Goal: Check status: Check status

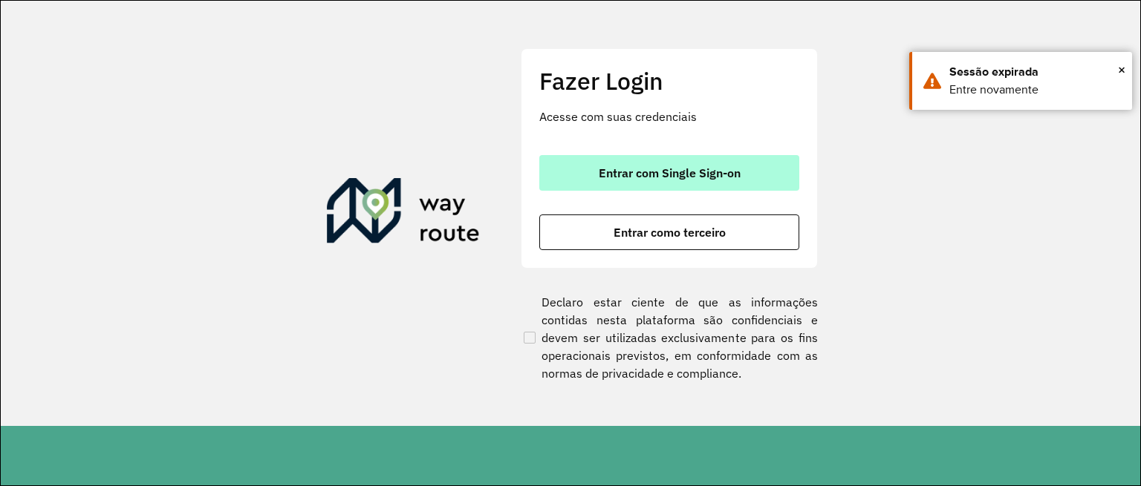
click at [671, 180] on button "Entrar com Single Sign-on" at bounding box center [669, 173] width 260 height 36
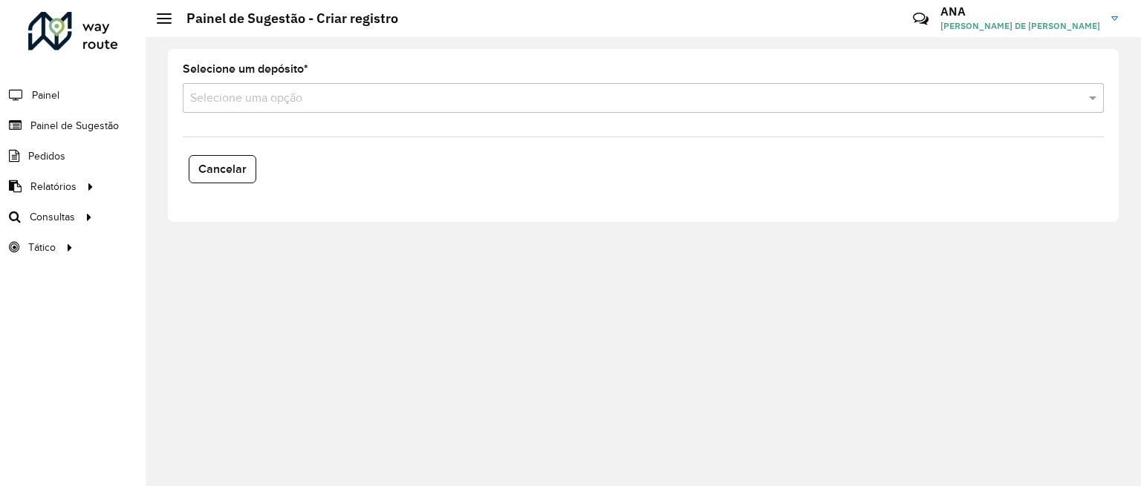
click at [120, 127] on li "Painel de Sugestão" at bounding box center [73, 126] width 146 height 30
click at [88, 123] on span "Painel de Sugestão" at bounding box center [76, 126] width 93 height 16
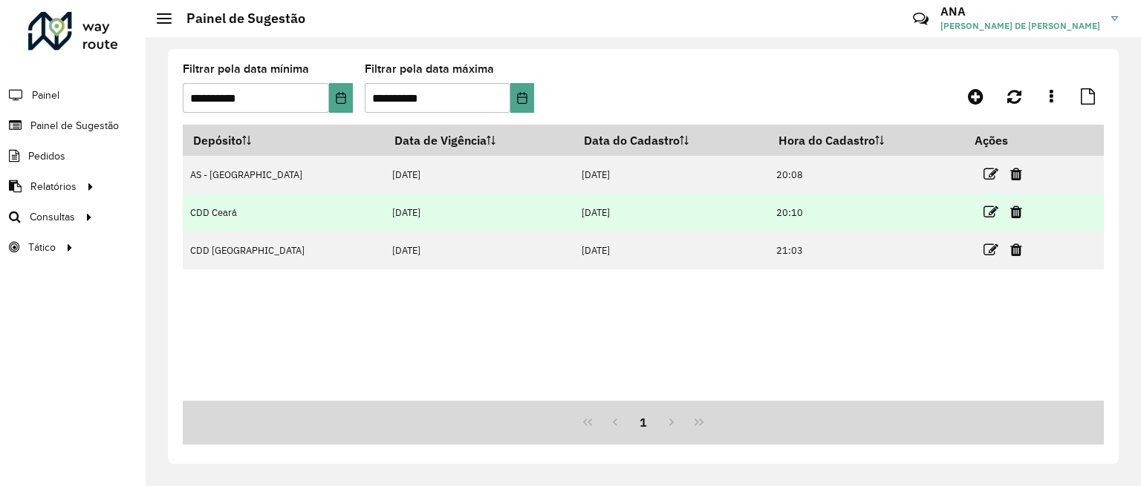
click at [223, 210] on td "CDD Ceará" at bounding box center [284, 213] width 202 height 38
click at [983, 212] on icon at bounding box center [990, 212] width 15 height 15
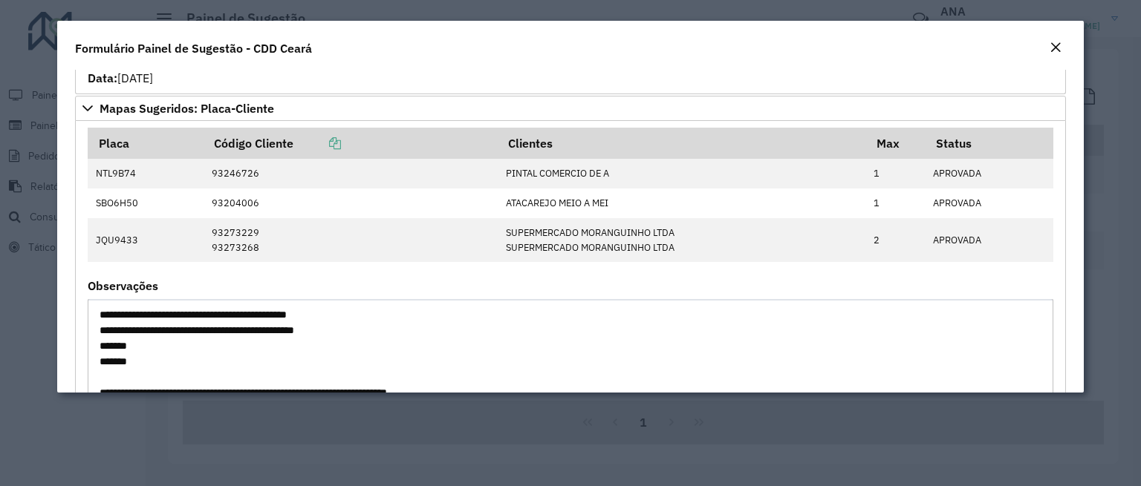
scroll to position [502, 0]
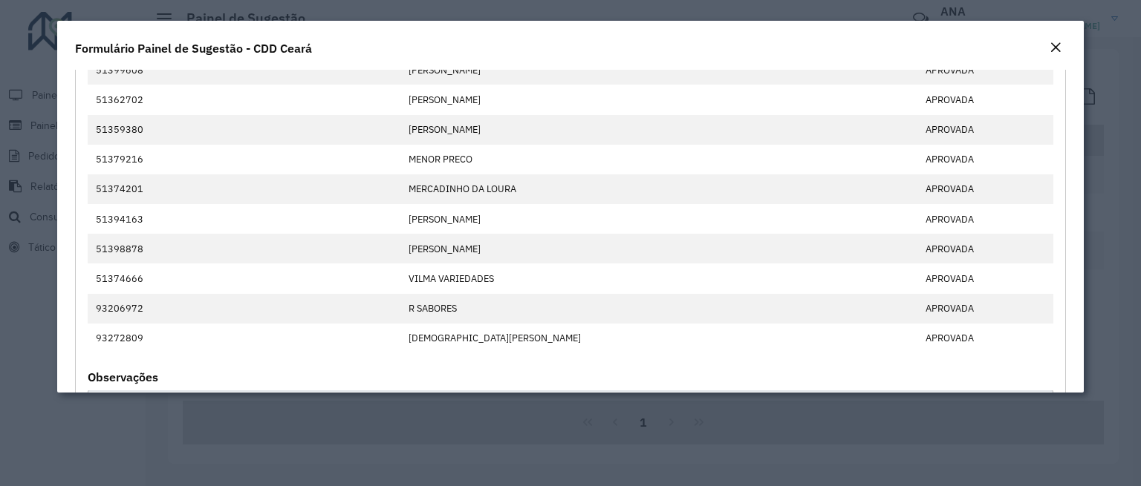
click at [1052, 48] on em "Close" at bounding box center [1055, 48] width 12 height 12
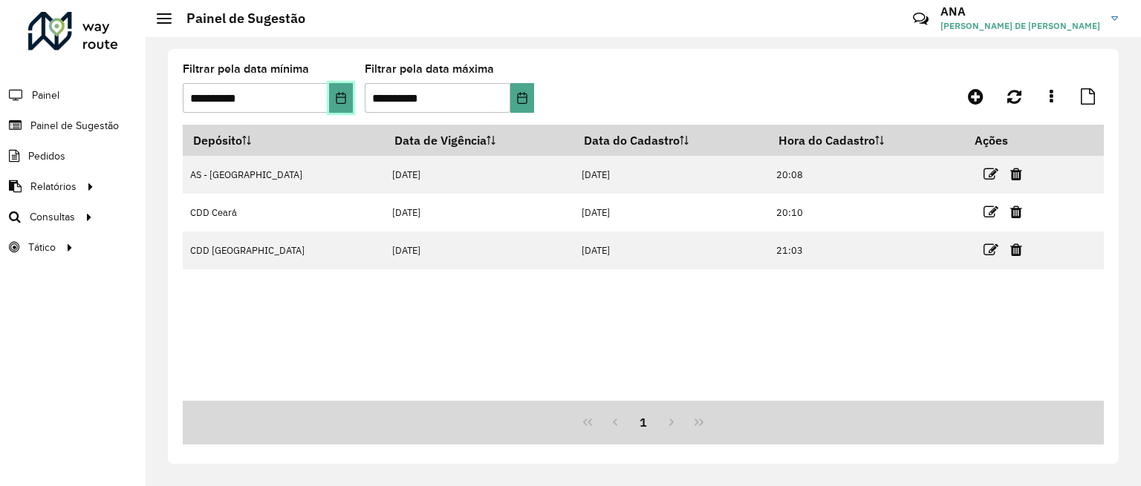
click at [338, 97] on icon "Choose Date" at bounding box center [341, 98] width 12 height 12
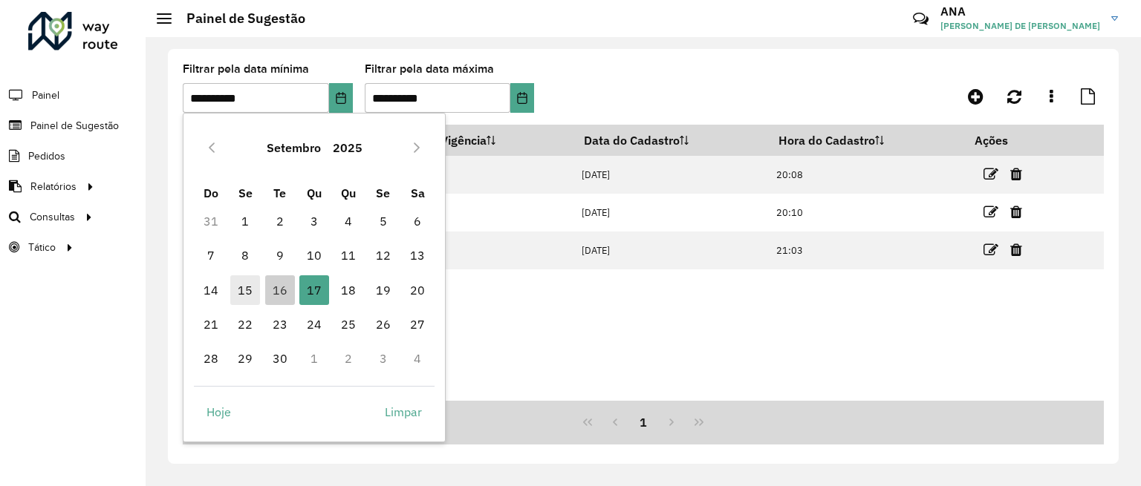
click at [247, 290] on span "15" at bounding box center [245, 291] width 30 height 30
type input "**********"
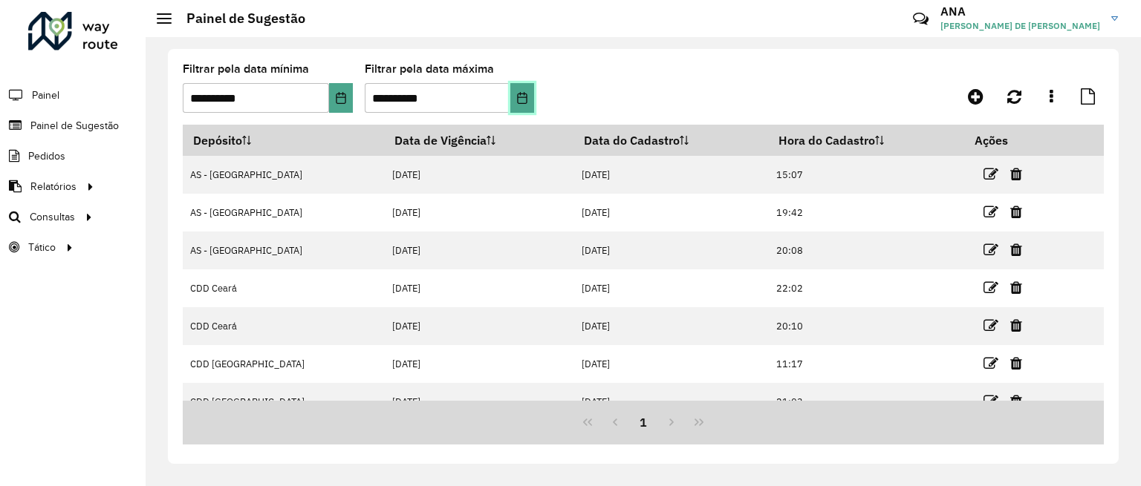
click at [521, 102] on icon "Choose Date" at bounding box center [522, 98] width 12 height 12
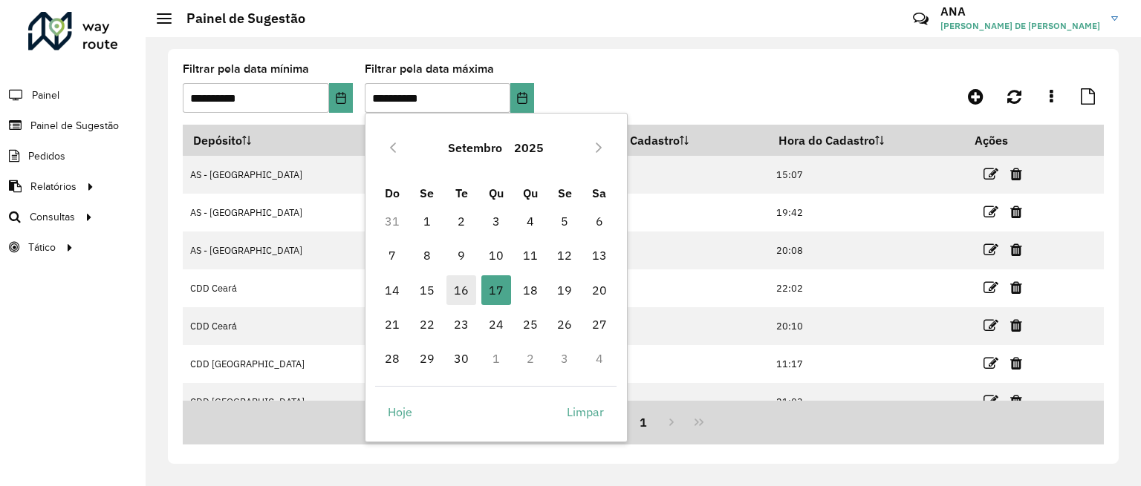
click at [454, 290] on span "16" at bounding box center [461, 291] width 30 height 30
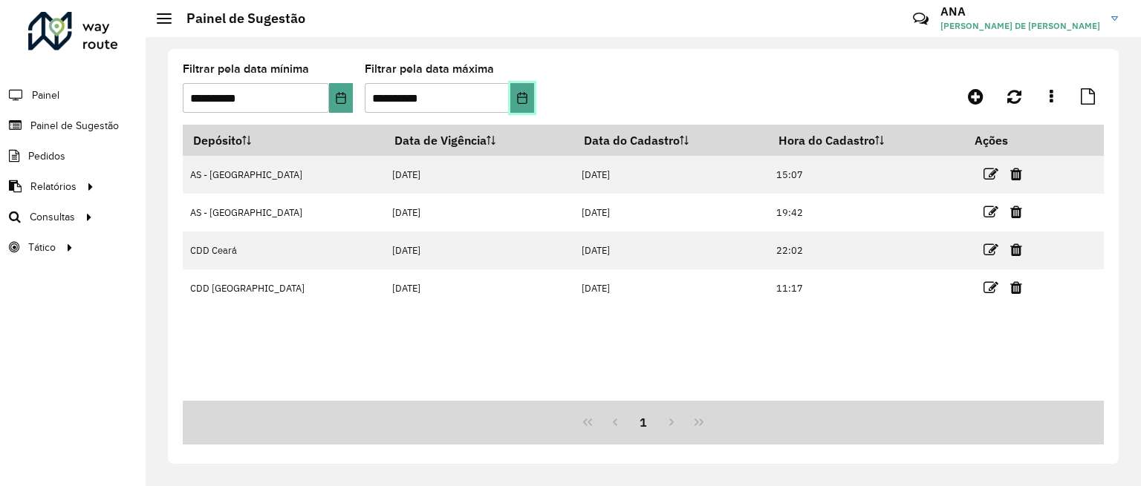
click at [530, 97] on button "Choose Date" at bounding box center [522, 98] width 24 height 30
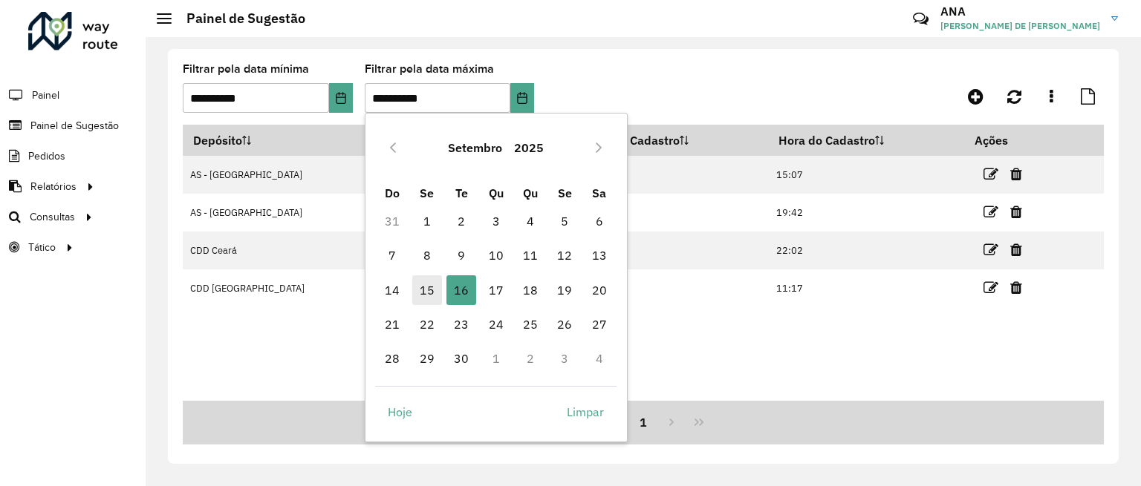
click at [431, 290] on span "15" at bounding box center [427, 291] width 30 height 30
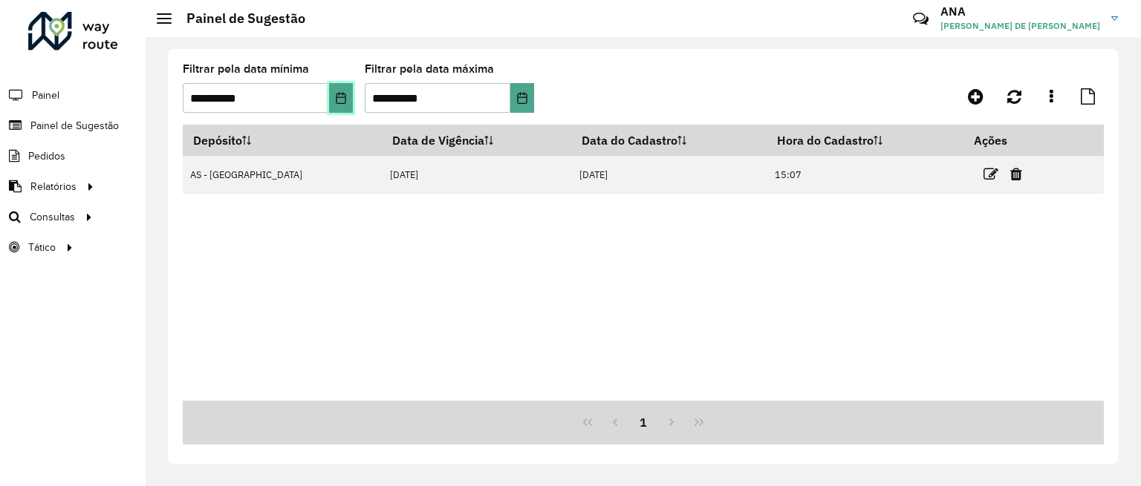
click at [342, 111] on button "Choose Date" at bounding box center [341, 98] width 24 height 30
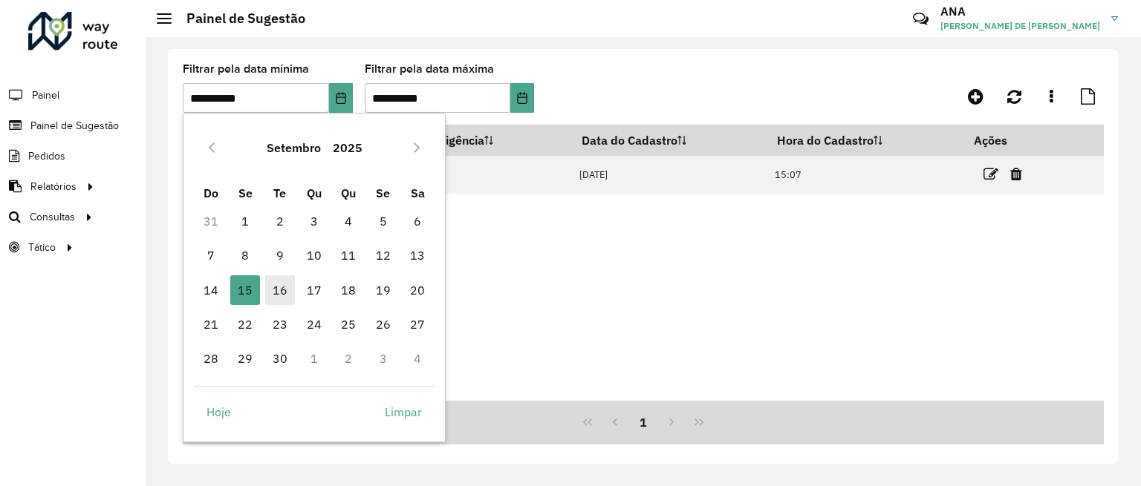
click at [283, 290] on span "16" at bounding box center [280, 291] width 30 height 30
type input "**********"
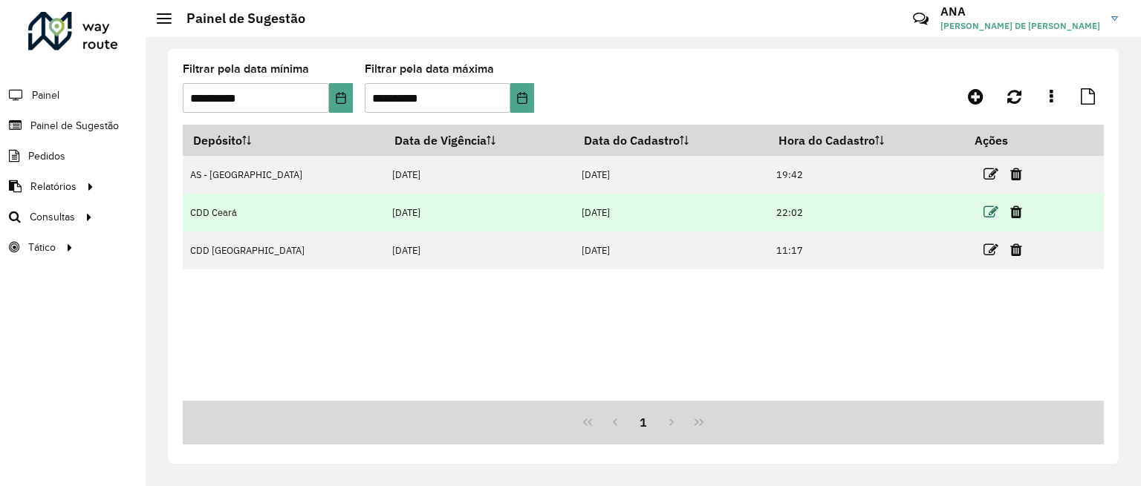
click at [983, 210] on icon at bounding box center [990, 212] width 15 height 15
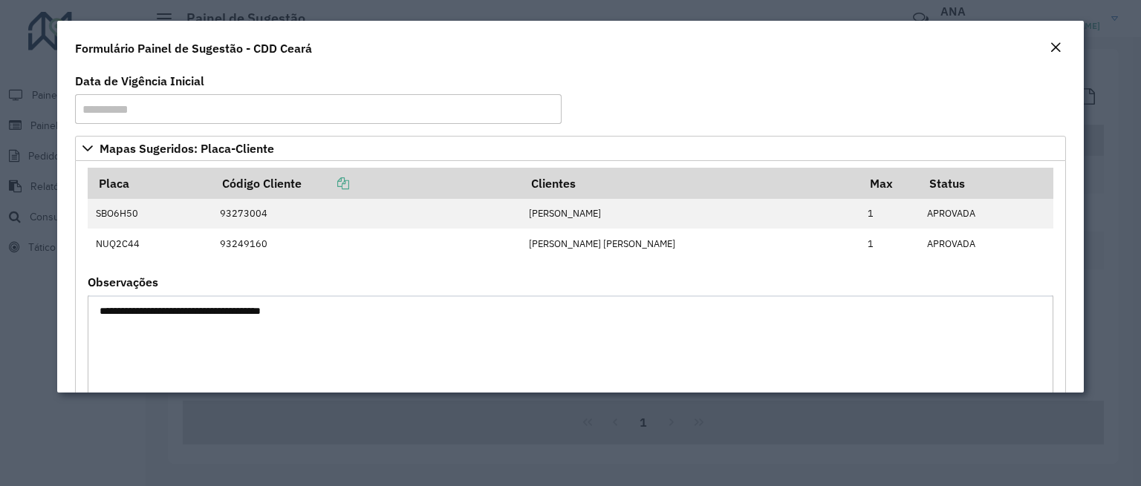
click at [26, 275] on modal-container "**********" at bounding box center [570, 243] width 1141 height 486
